Goal: Task Accomplishment & Management: Complete application form

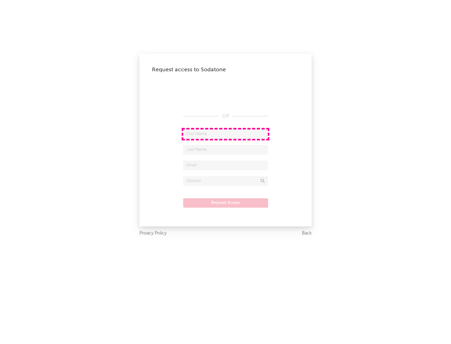
click at [225, 134] on input "text" at bounding box center [225, 134] width 84 height 9
type input "[PERSON_NAME]"
click at [225, 150] on input "text" at bounding box center [225, 149] width 84 height 9
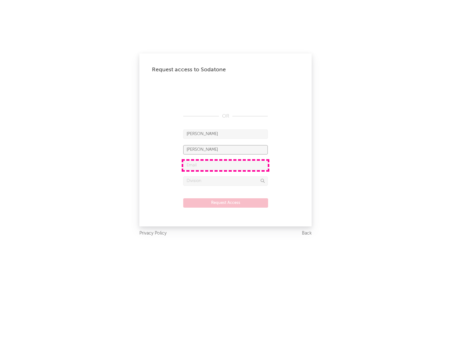
type input "[PERSON_NAME]"
click at [225, 165] on input "text" at bounding box center [225, 165] width 84 height 9
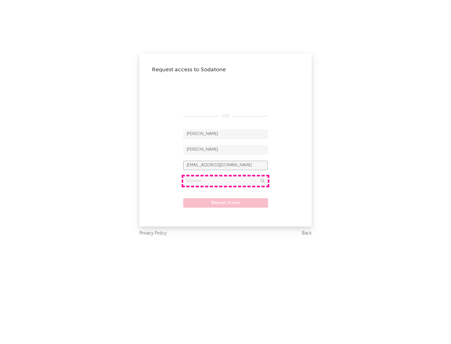
type input "[EMAIL_ADDRESS][DOMAIN_NAME]"
click at [225, 181] on input "text" at bounding box center [225, 180] width 84 height 9
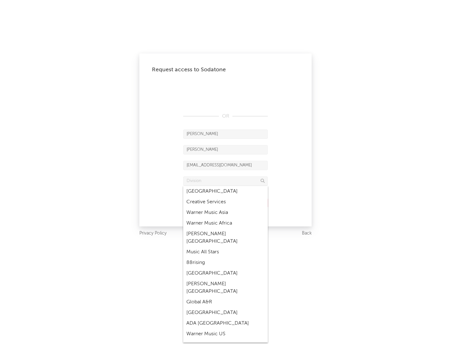
click at [225, 247] on div "Music All Stars" at bounding box center [225, 252] width 84 height 11
type input "Music All Stars"
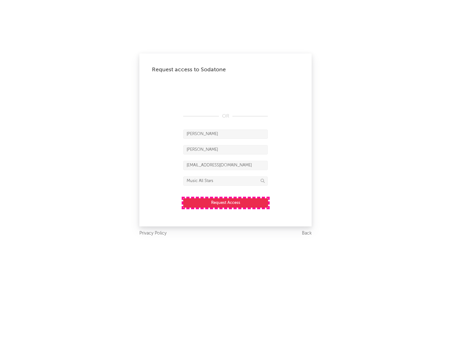
click at [225, 203] on button "Request Access" at bounding box center [225, 202] width 85 height 9
